Goal: Transaction & Acquisition: Book appointment/travel/reservation

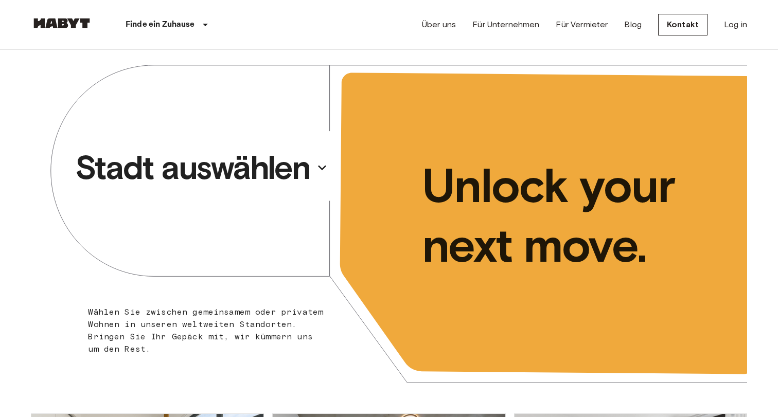
click at [291, 177] on p "Stadt auswählen" at bounding box center [192, 167] width 235 height 41
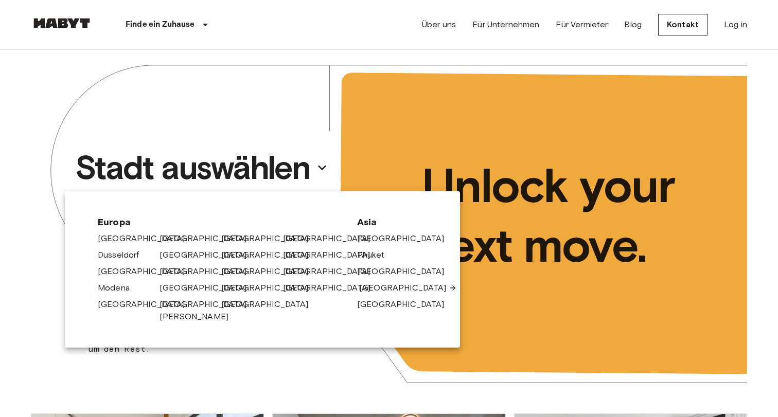
click at [374, 282] on link "[GEOGRAPHIC_DATA]" at bounding box center [408, 288] width 98 height 12
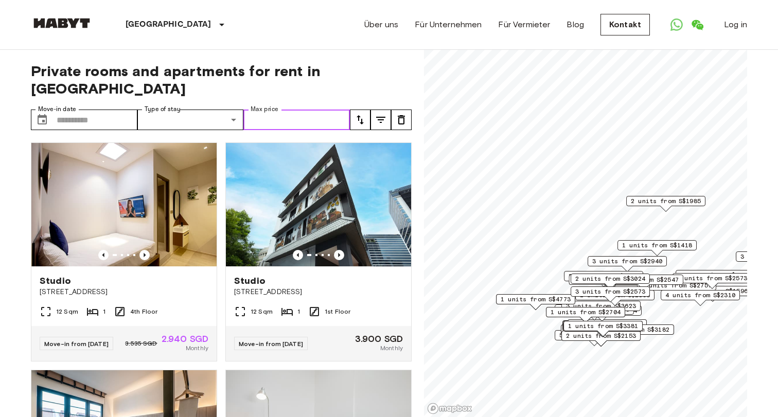
click at [321, 110] on input "Max price" at bounding box center [296, 120] width 106 height 21
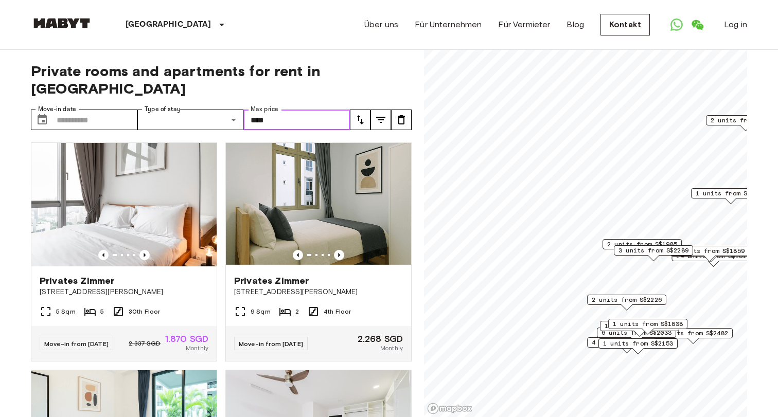
type input "****"
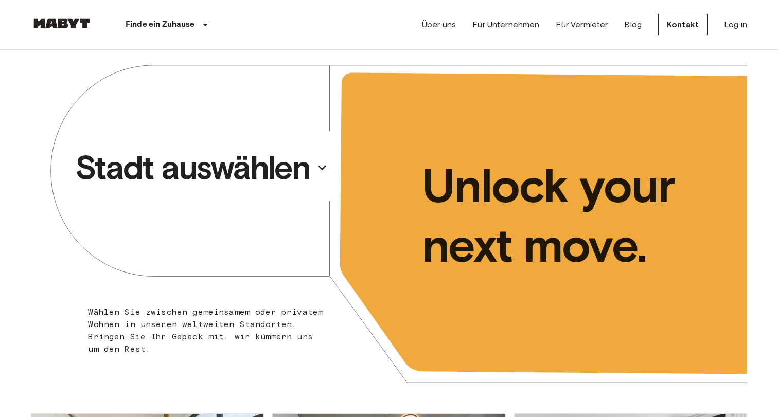
click at [214, 167] on p "Stadt auswählen" at bounding box center [192, 167] width 235 height 41
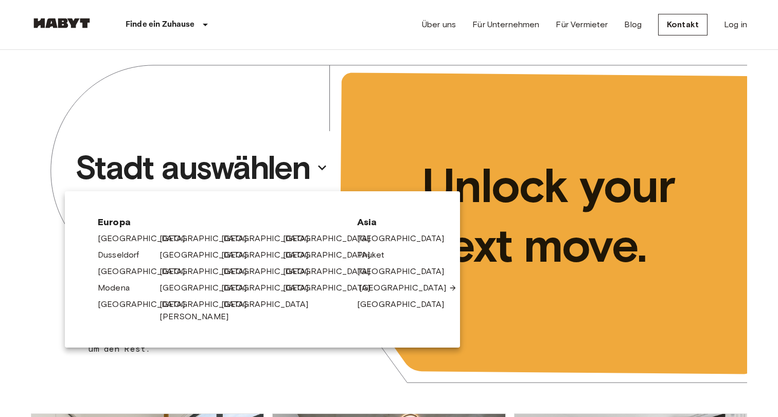
click at [376, 289] on link "[GEOGRAPHIC_DATA]" at bounding box center [408, 288] width 98 height 12
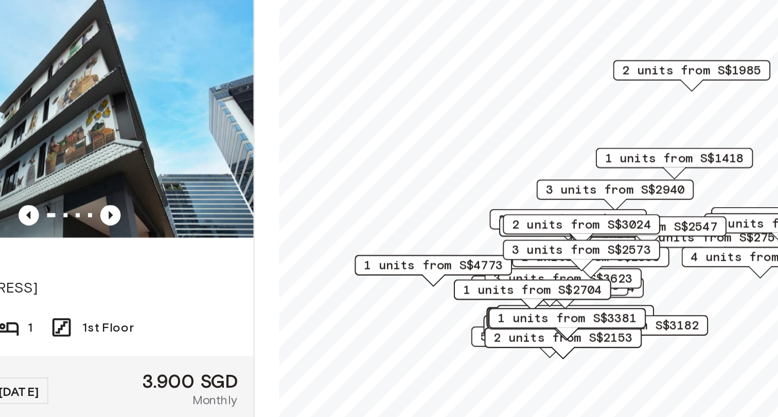
click at [529, 302] on div "1 units from S$2898" at bounding box center [568, 310] width 79 height 16
click at [532, 312] on span "2 units from S$2153" at bounding box center [567, 316] width 70 height 9
